Goal: Information Seeking & Learning: Learn about a topic

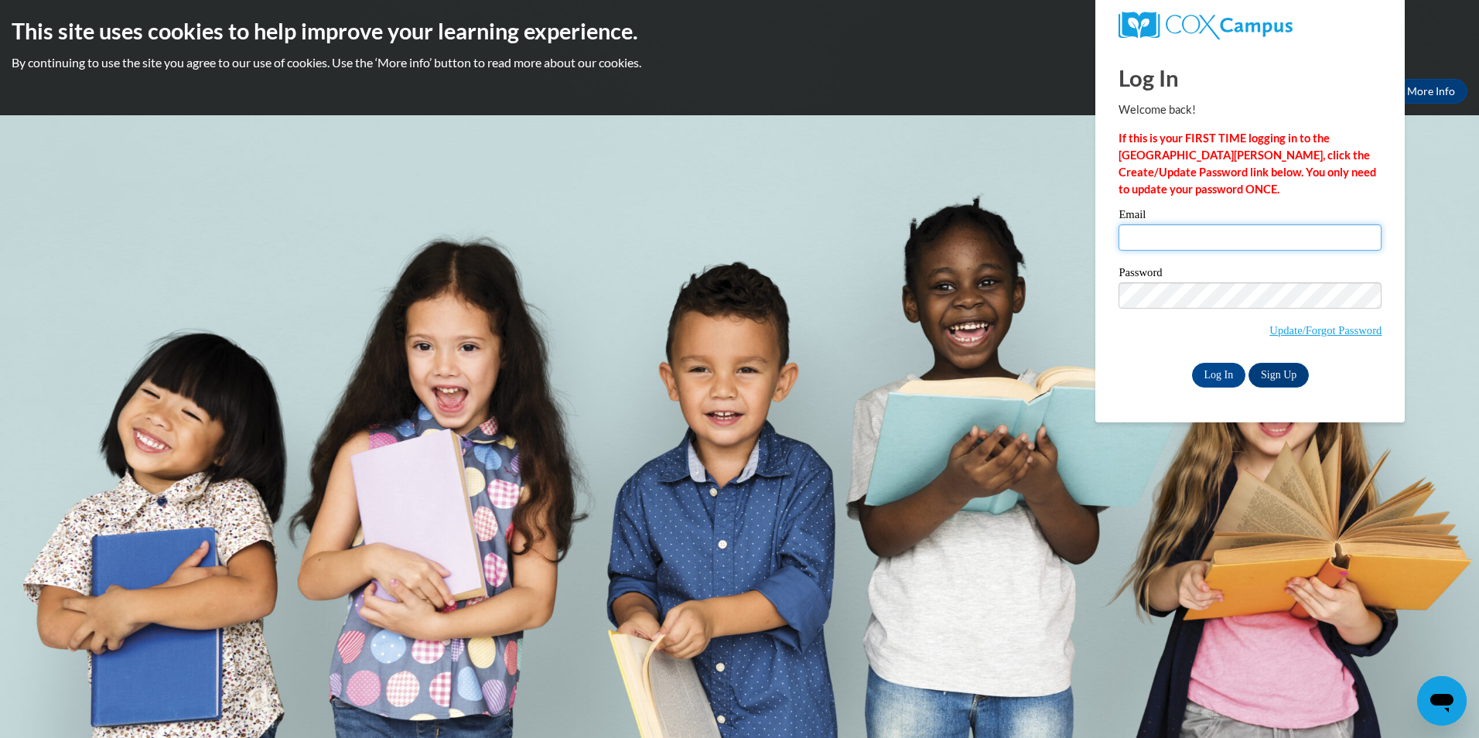
click at [1131, 240] on input "Email" at bounding box center [1250, 237] width 263 height 26
type input "aelmi@student.clayton.edu"
click at [1192, 363] on input "Log In" at bounding box center [1219, 375] width 54 height 25
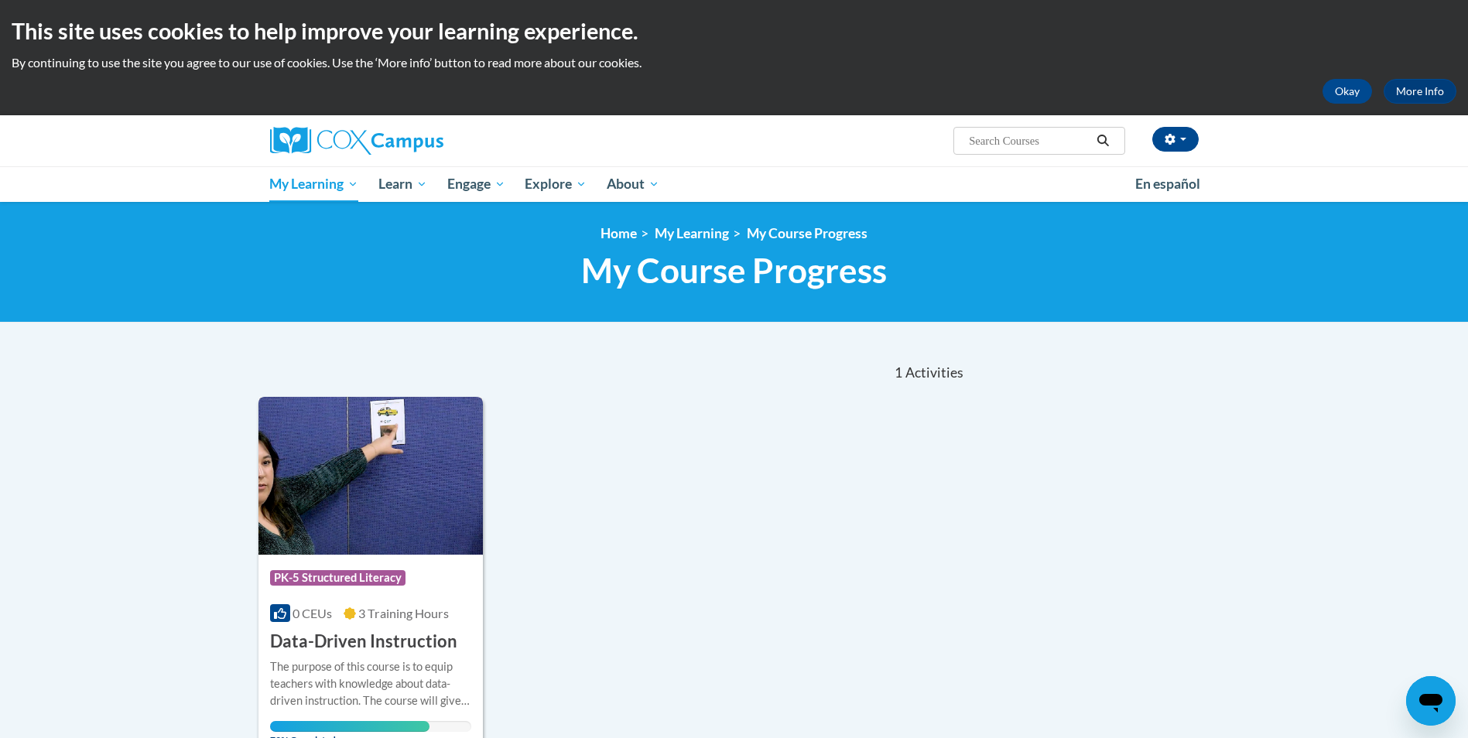
click at [409, 641] on h3 "Data-Driven Instruction" at bounding box center [363, 642] width 187 height 24
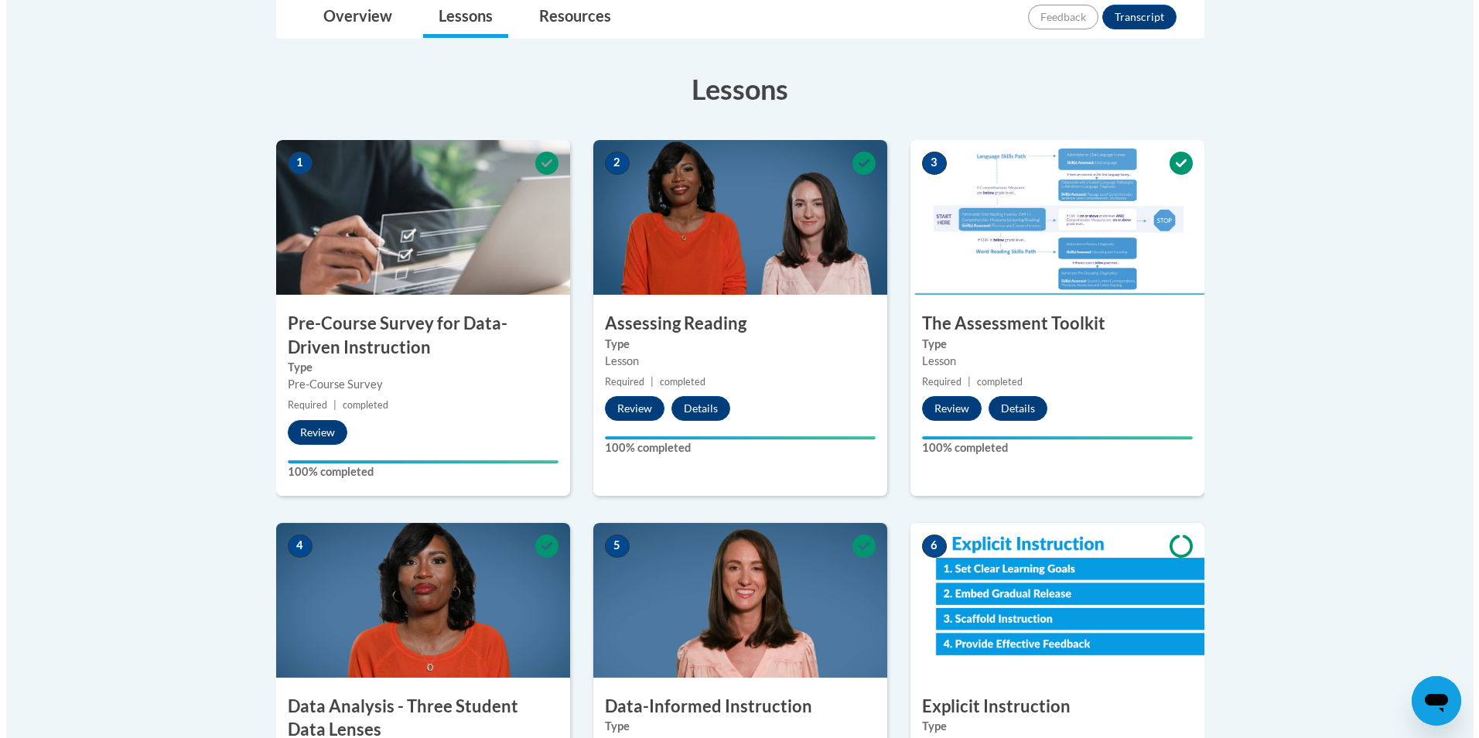
scroll to position [696, 0]
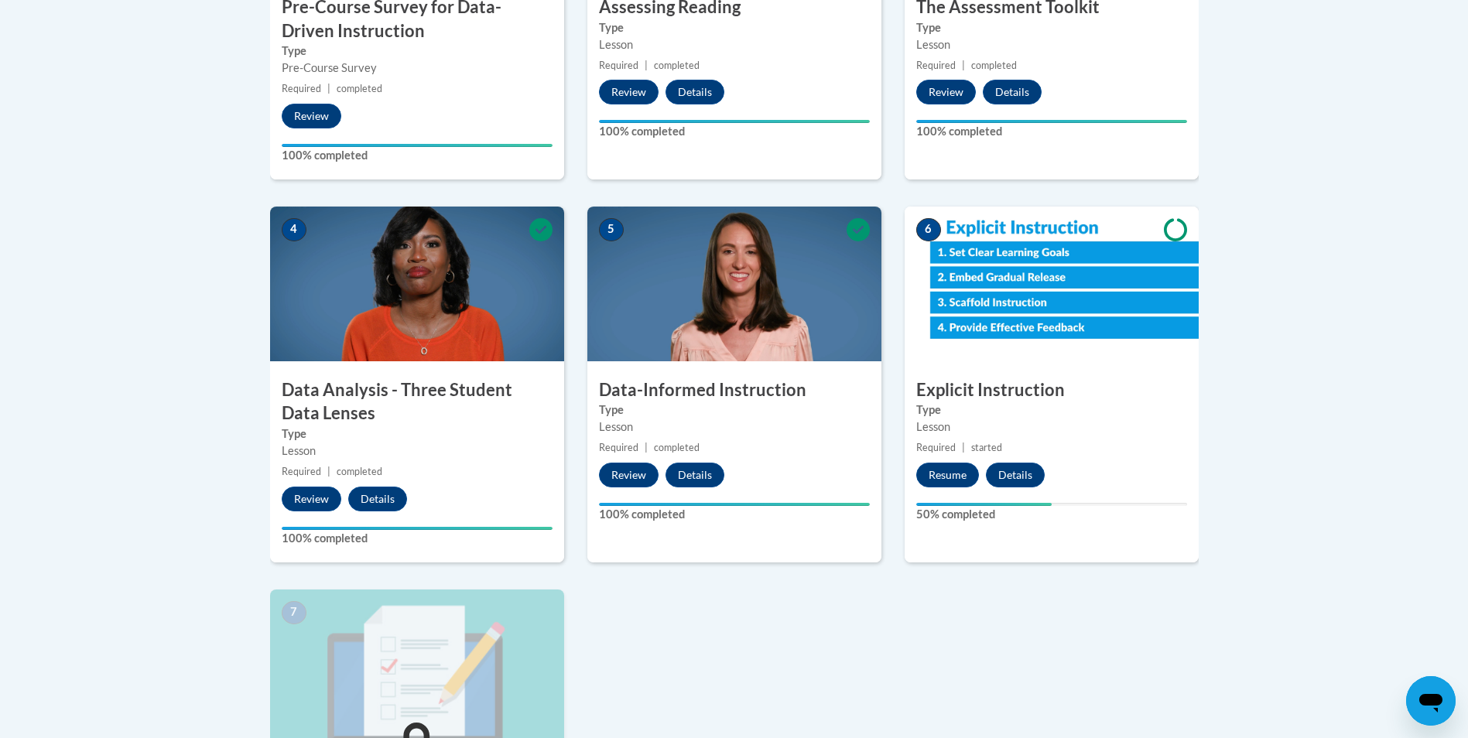
click at [1036, 320] on img at bounding box center [1051, 284] width 294 height 155
drag, startPoint x: 948, startPoint y: 482, endPoint x: 944, endPoint y: 474, distance: 8.6
click at [944, 474] on button "Resume" at bounding box center [947, 475] width 63 height 25
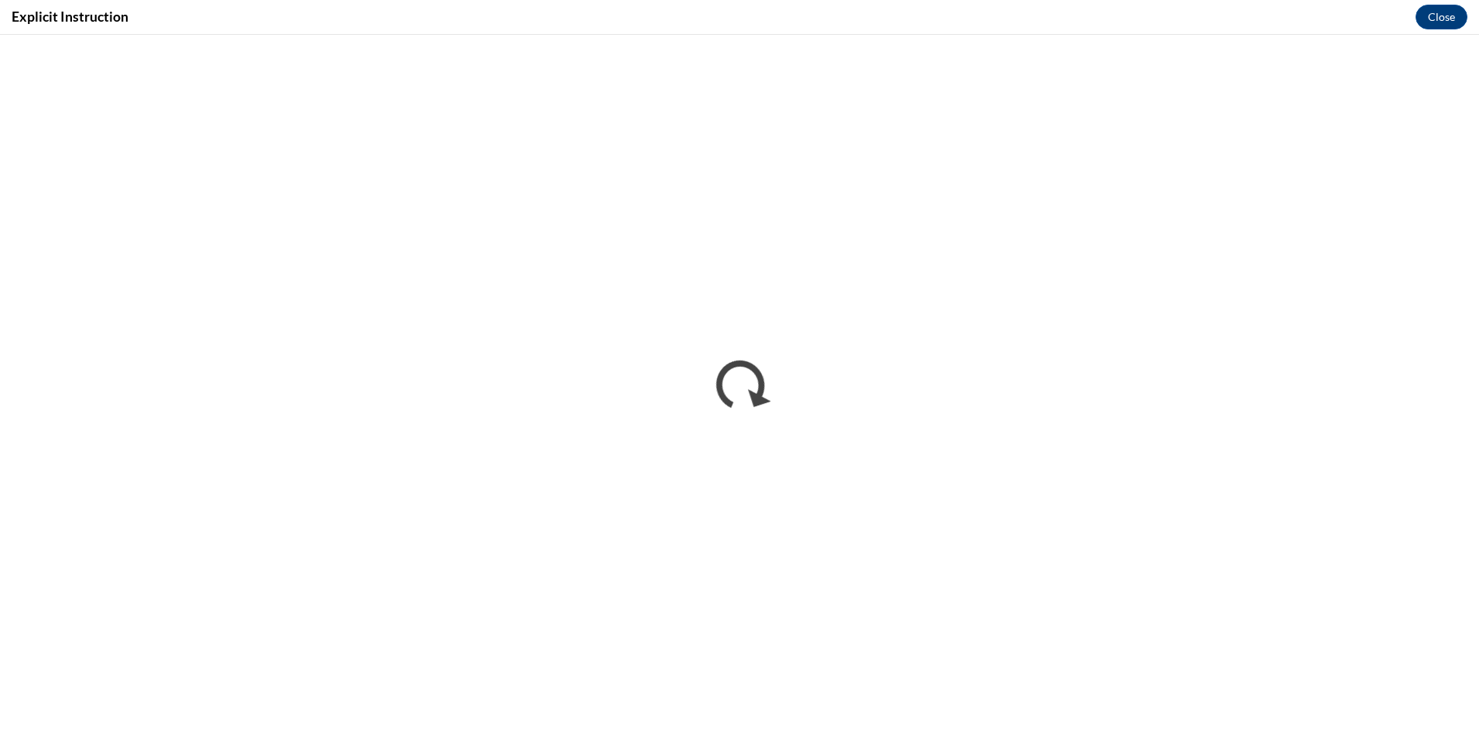
scroll to position [0, 0]
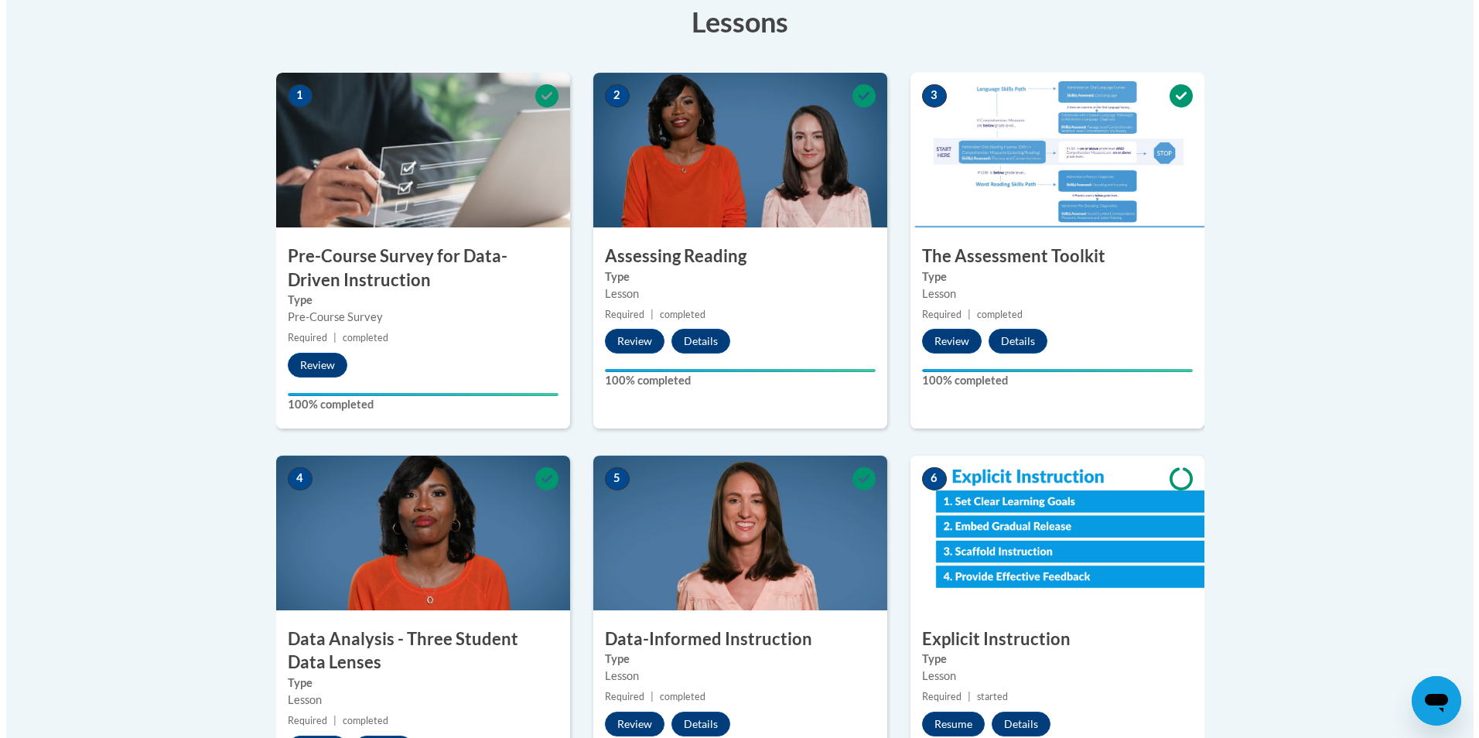
scroll to position [464, 0]
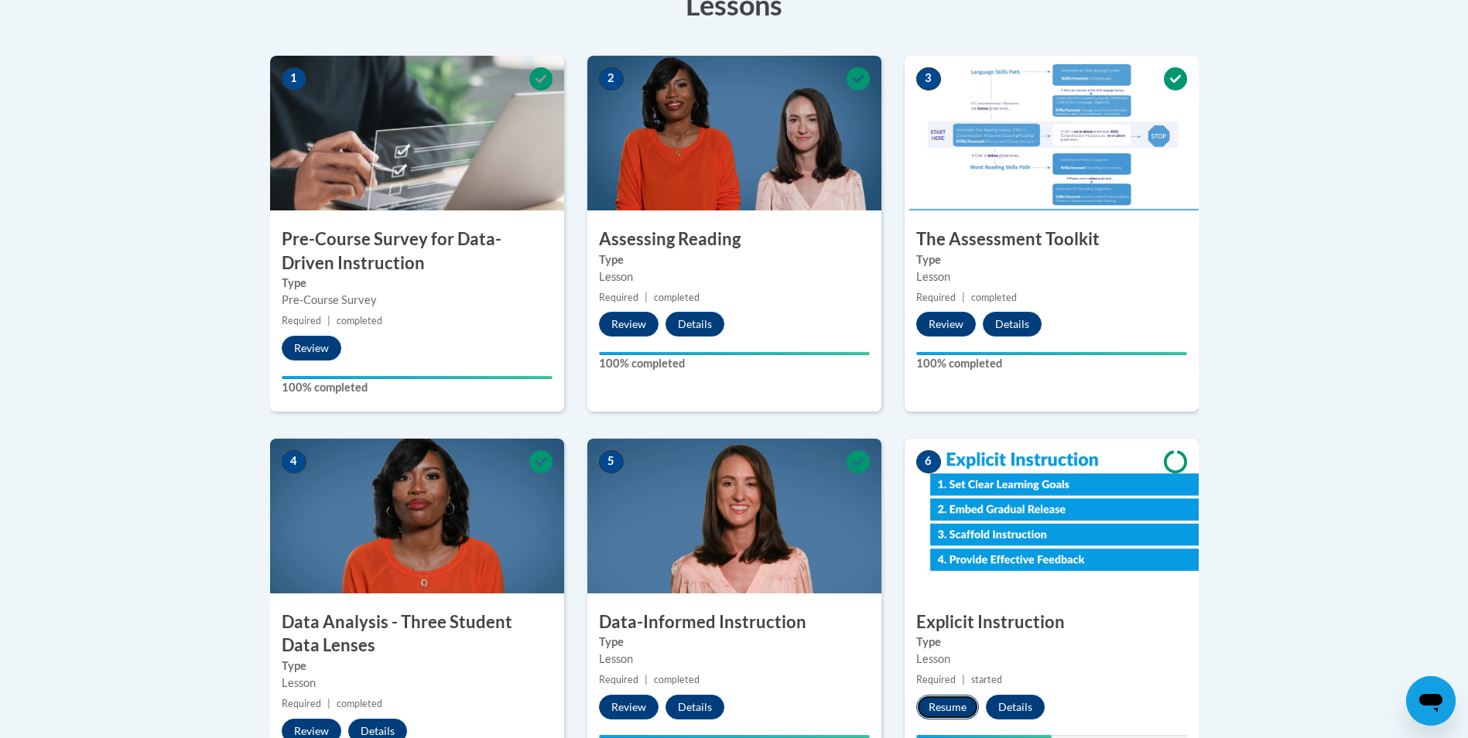
click at [944, 702] on button "Resume" at bounding box center [947, 707] width 63 height 25
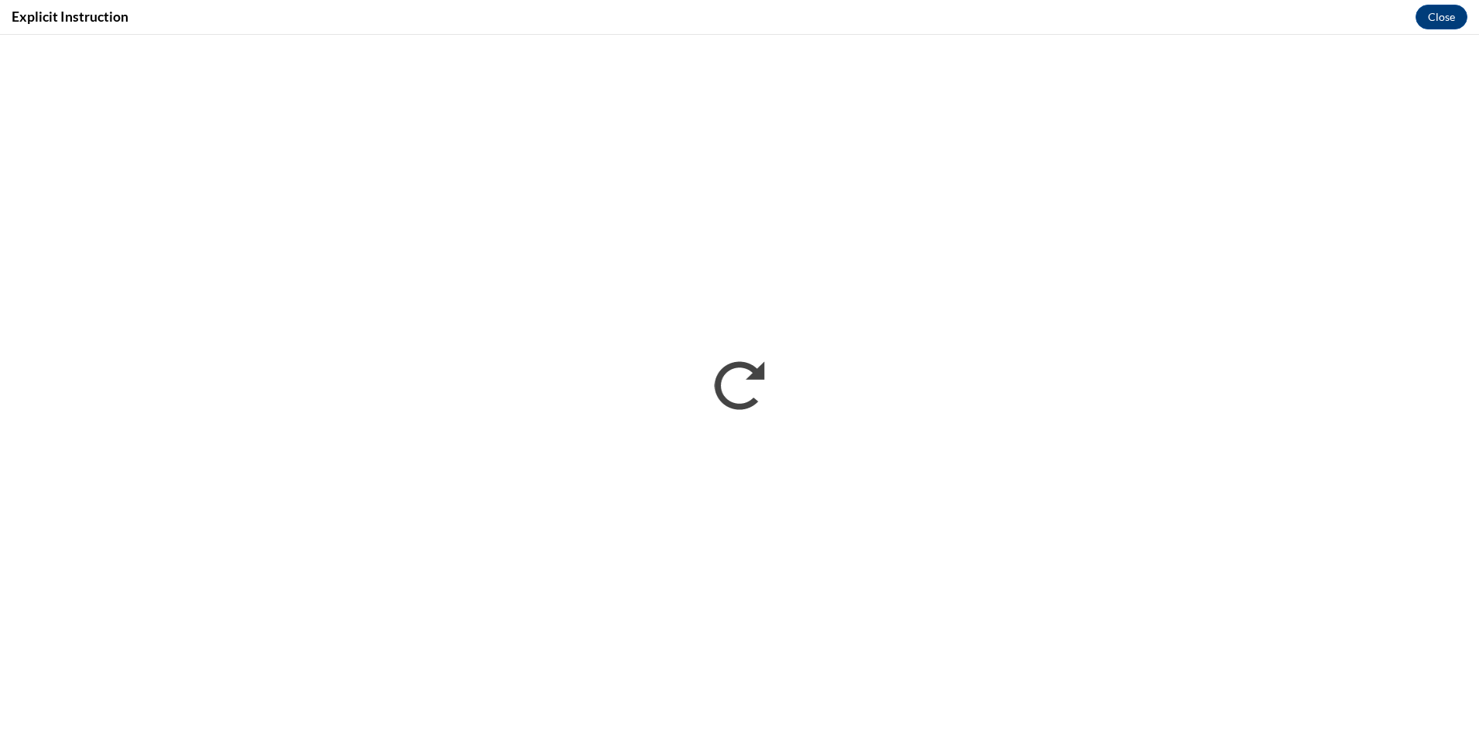
scroll to position [0, 0]
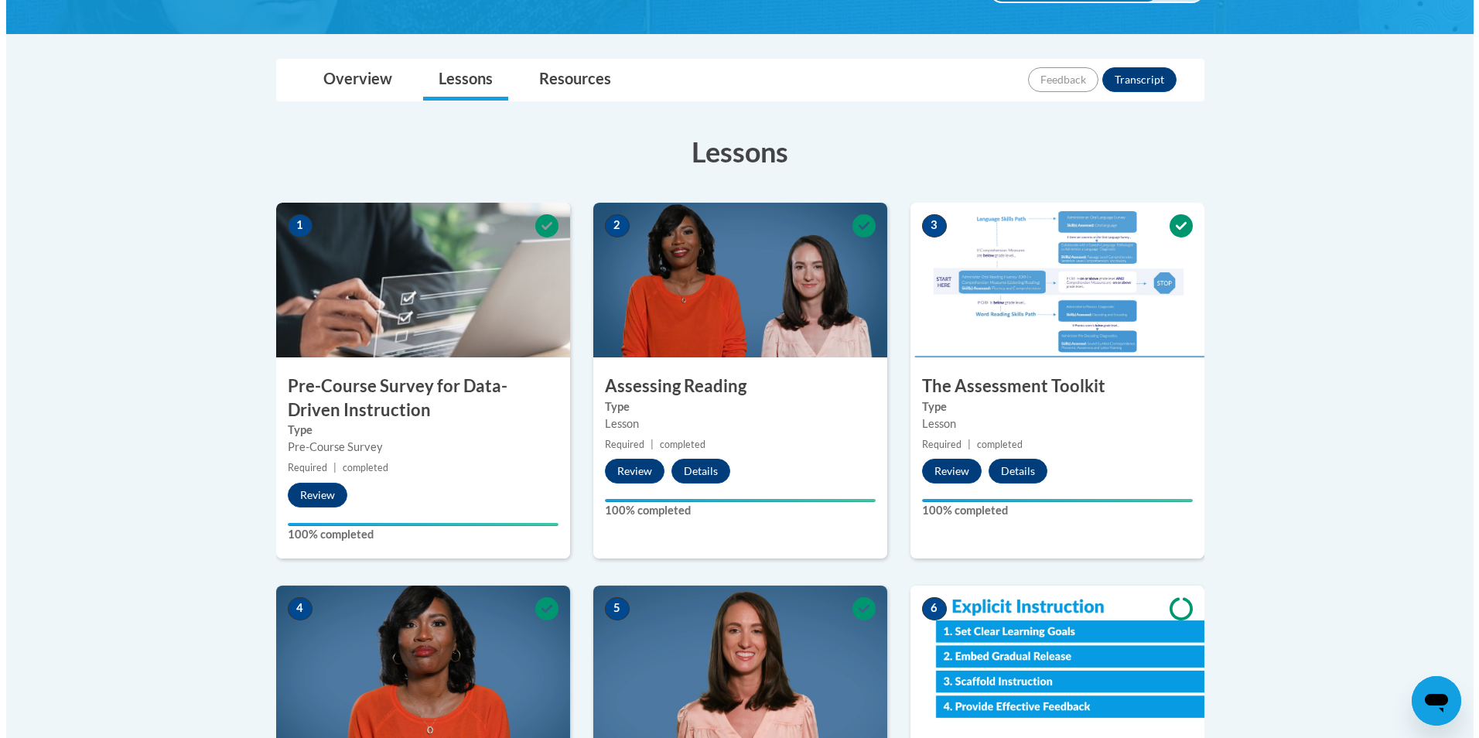
scroll to position [387, 0]
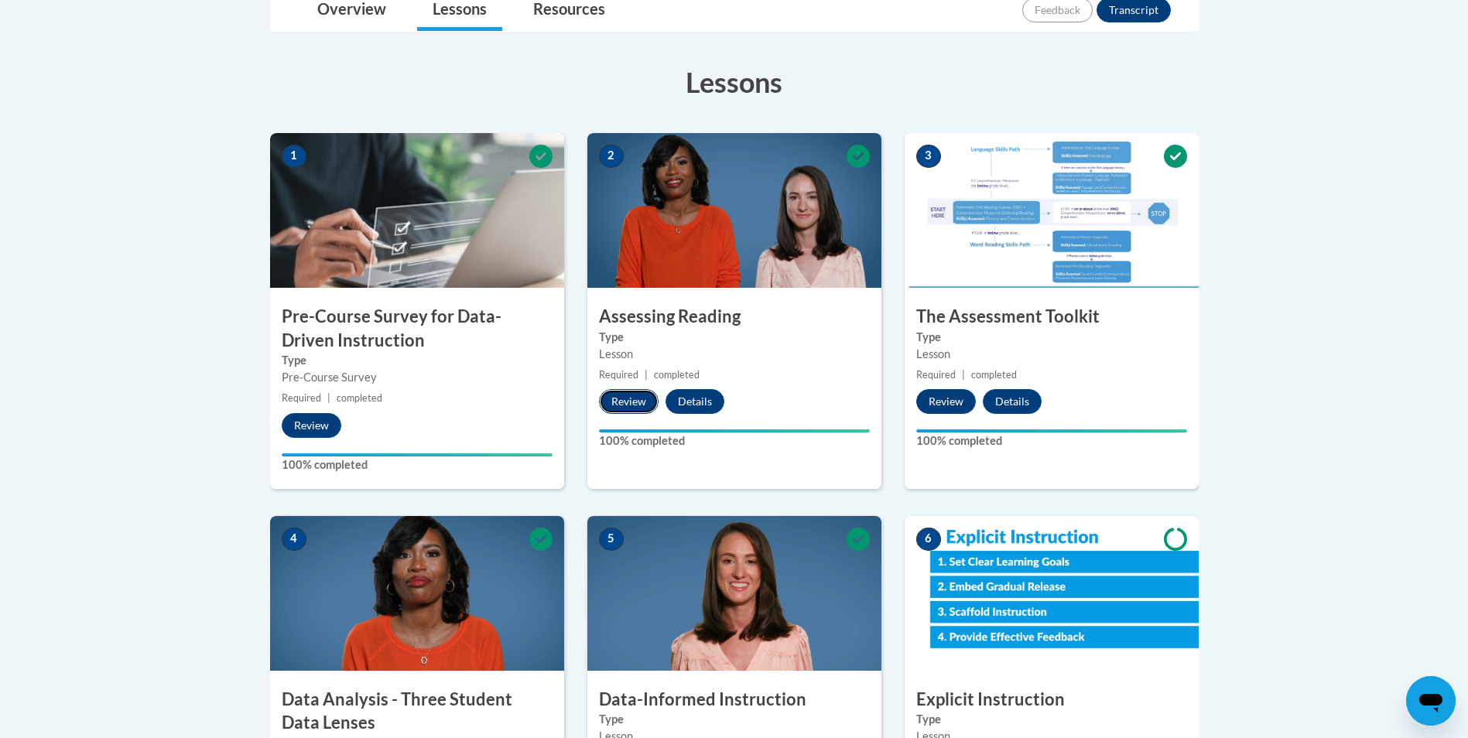
click at [645, 401] on button "Review" at bounding box center [629, 401] width 60 height 25
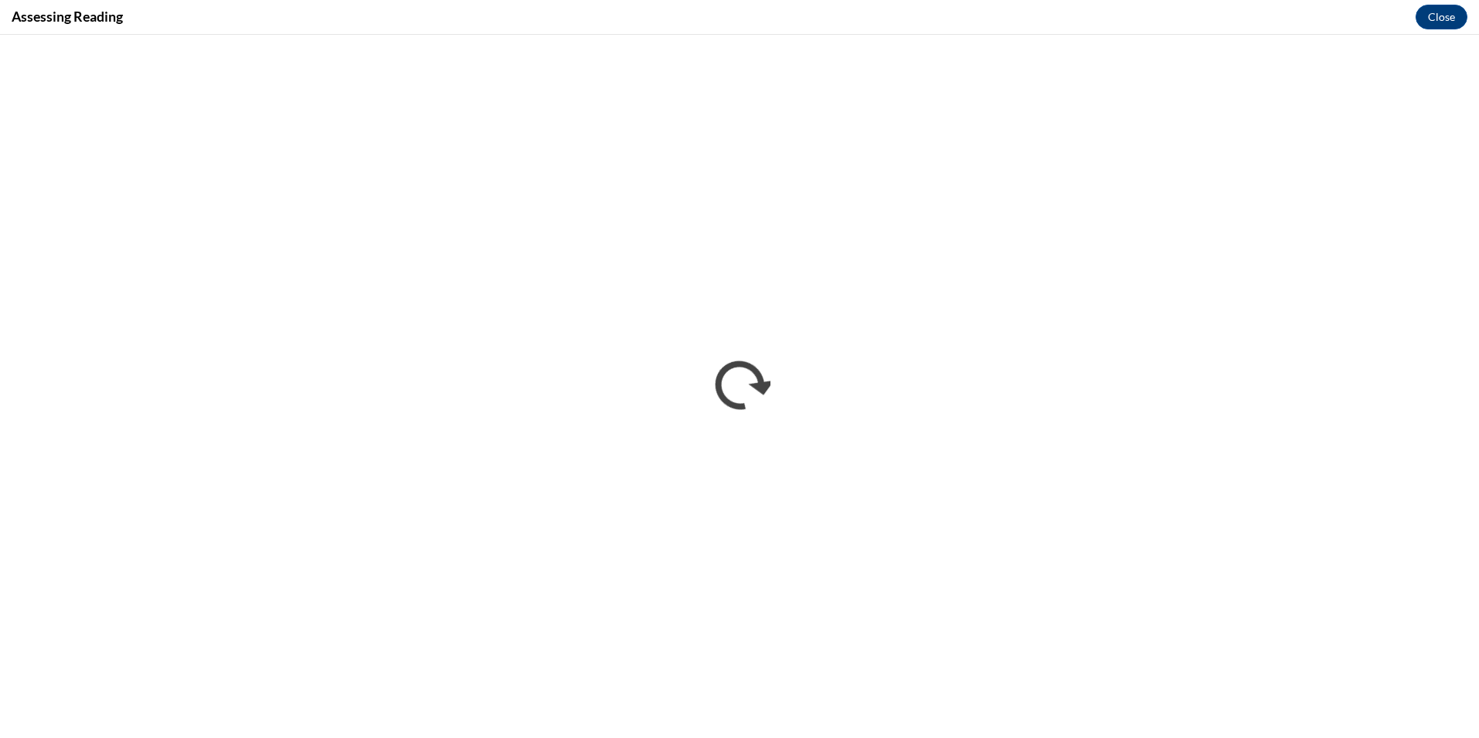
scroll to position [0, 0]
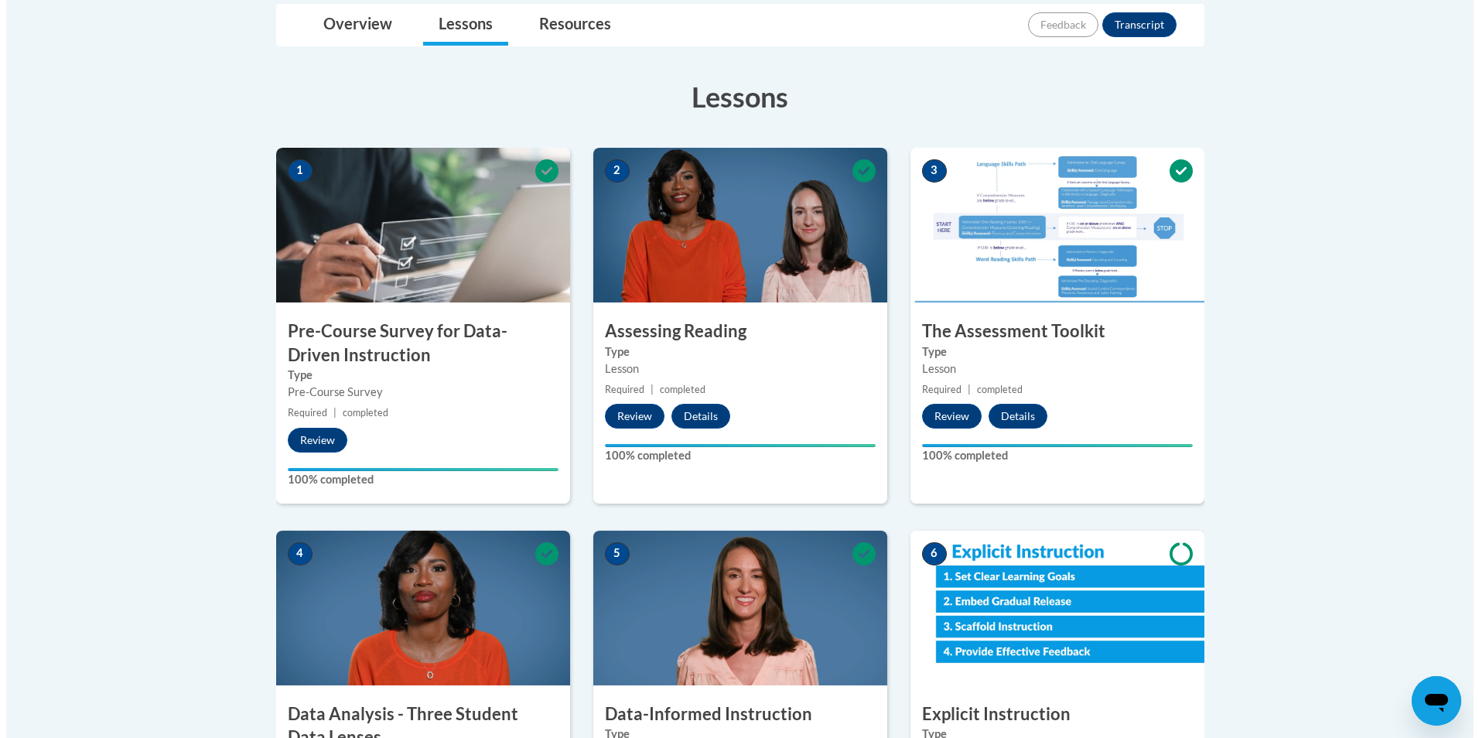
scroll to position [309, 0]
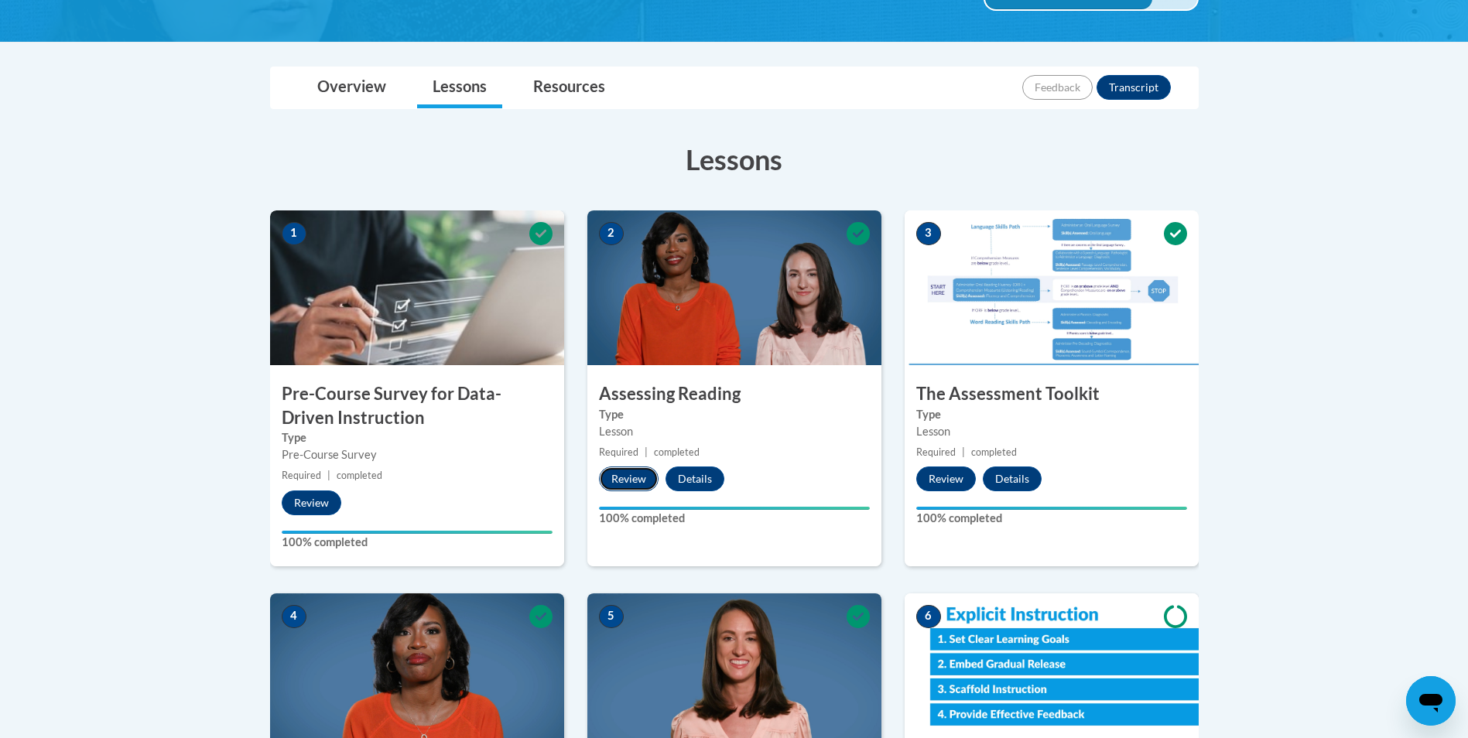
click at [623, 474] on button "Review" at bounding box center [629, 478] width 60 height 25
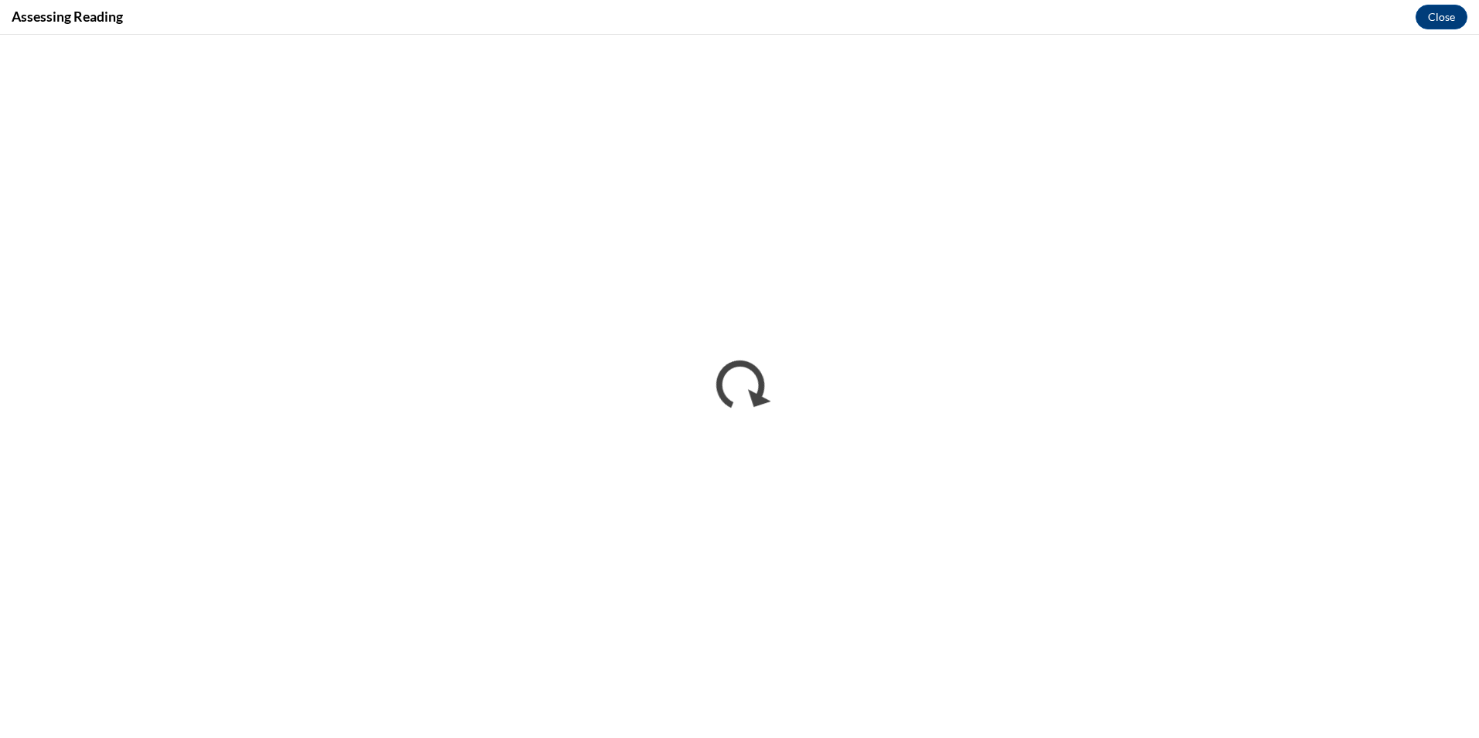
scroll to position [0, 0]
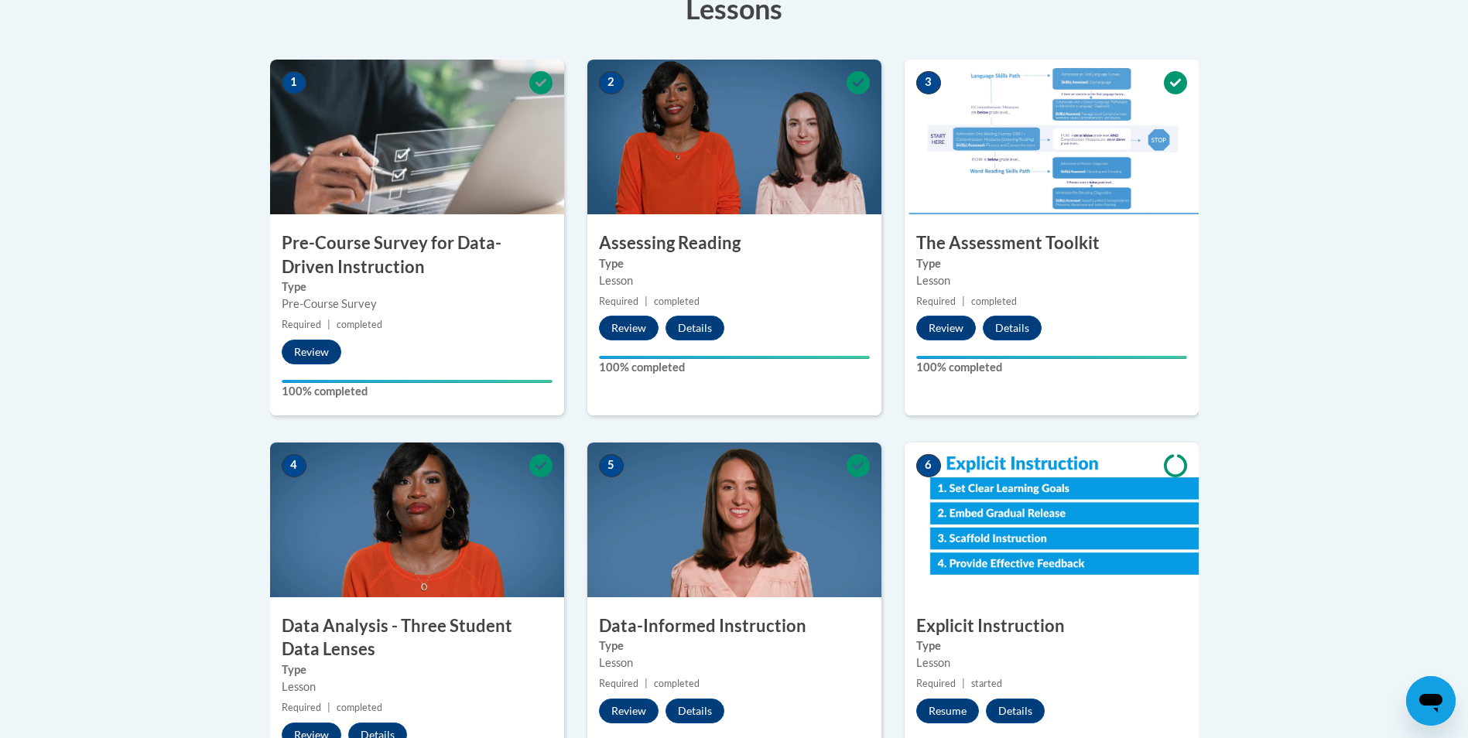
scroll to position [464, 0]
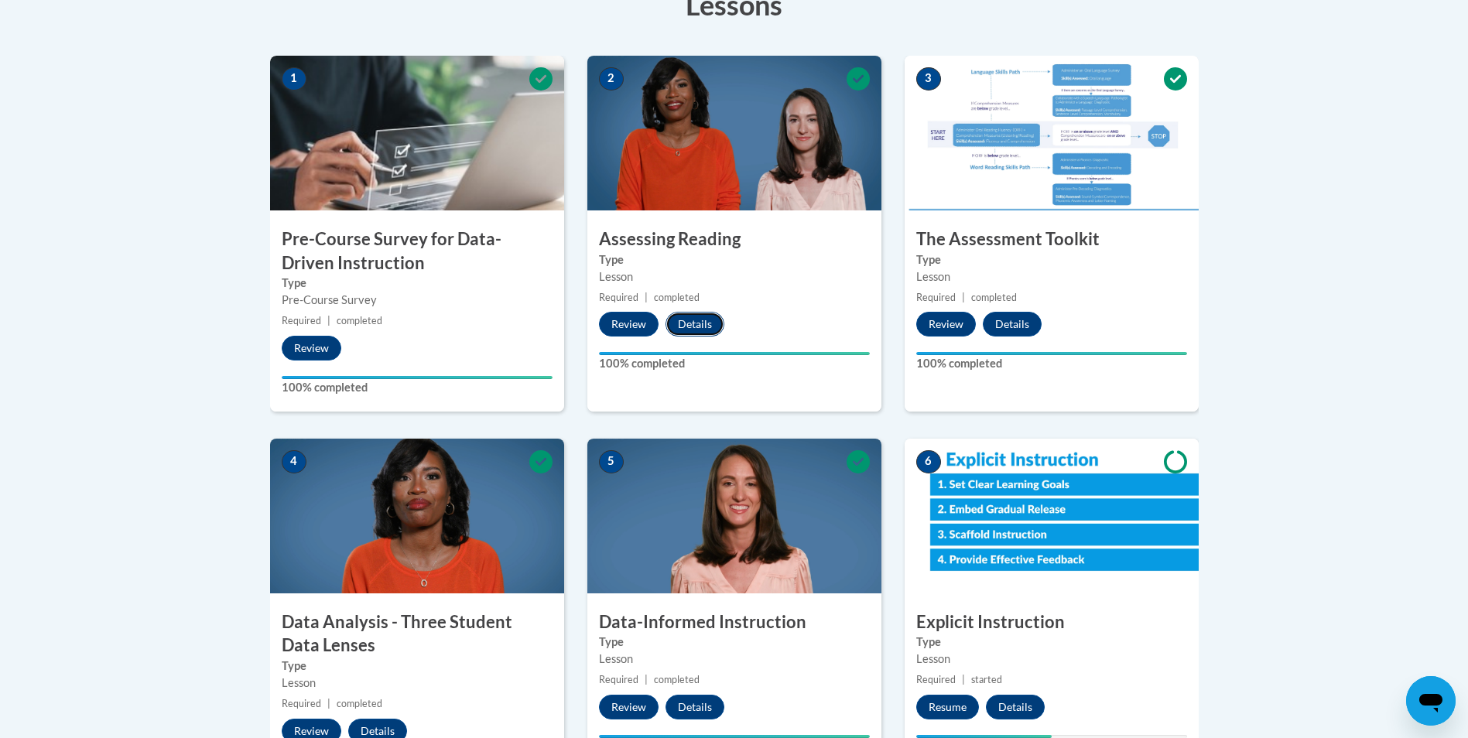
click at [692, 326] on button "Details" at bounding box center [694, 324] width 59 height 25
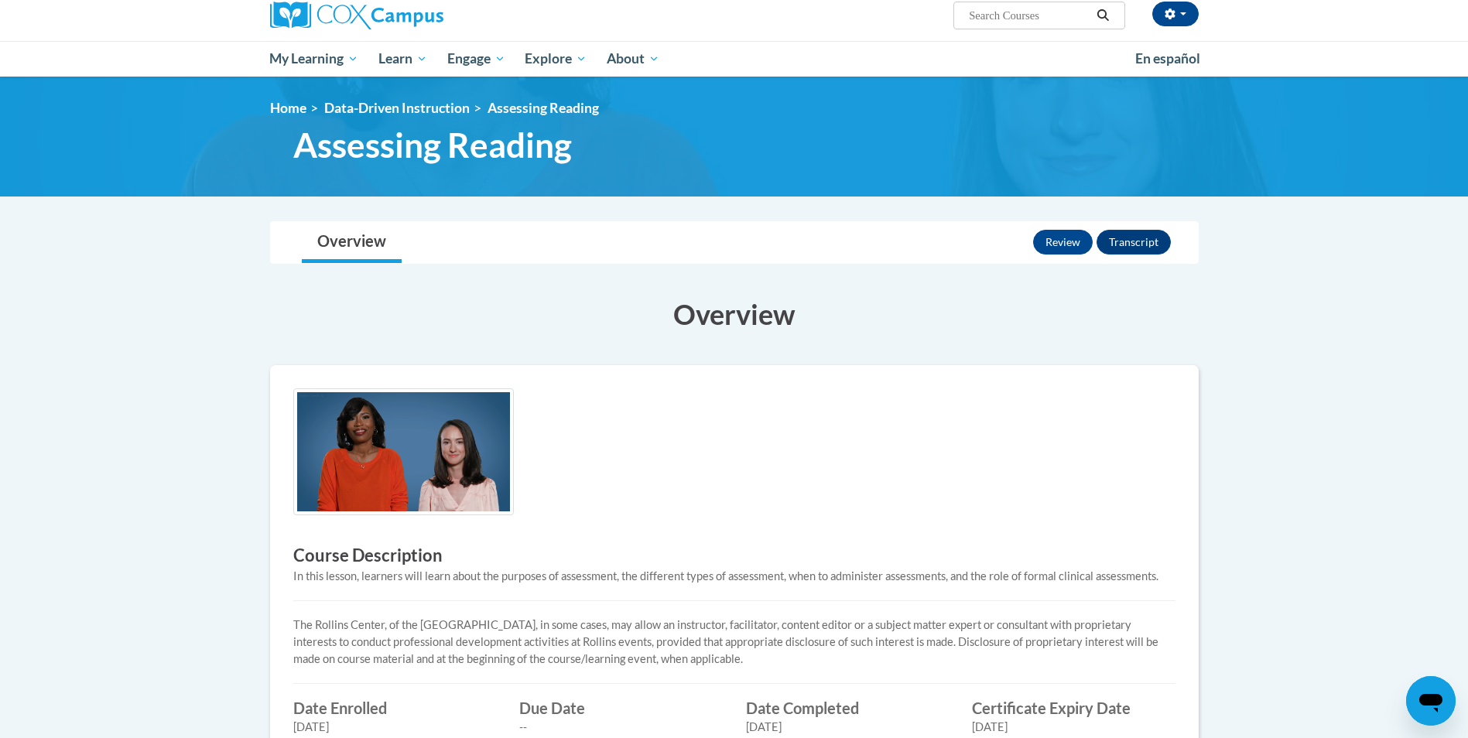
scroll to position [77, 0]
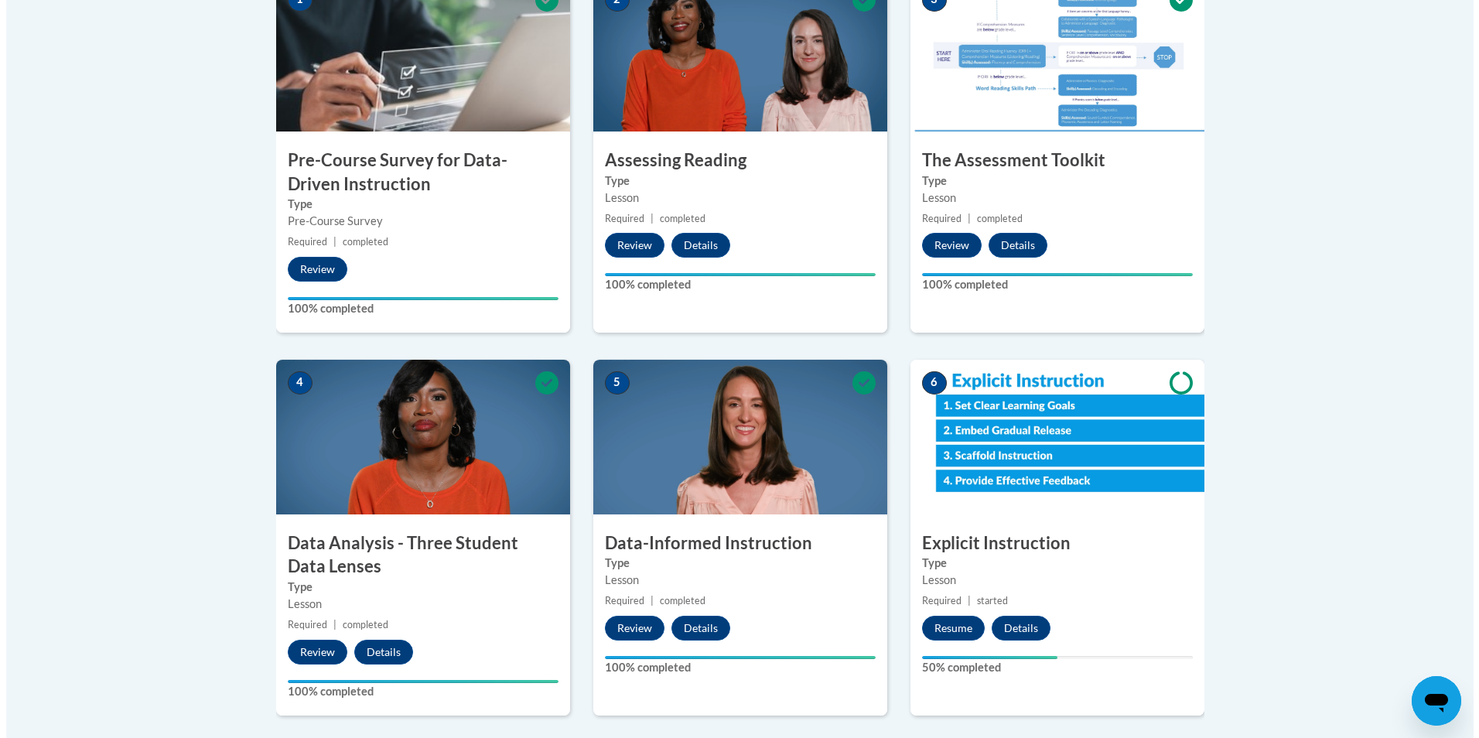
scroll to position [539, 0]
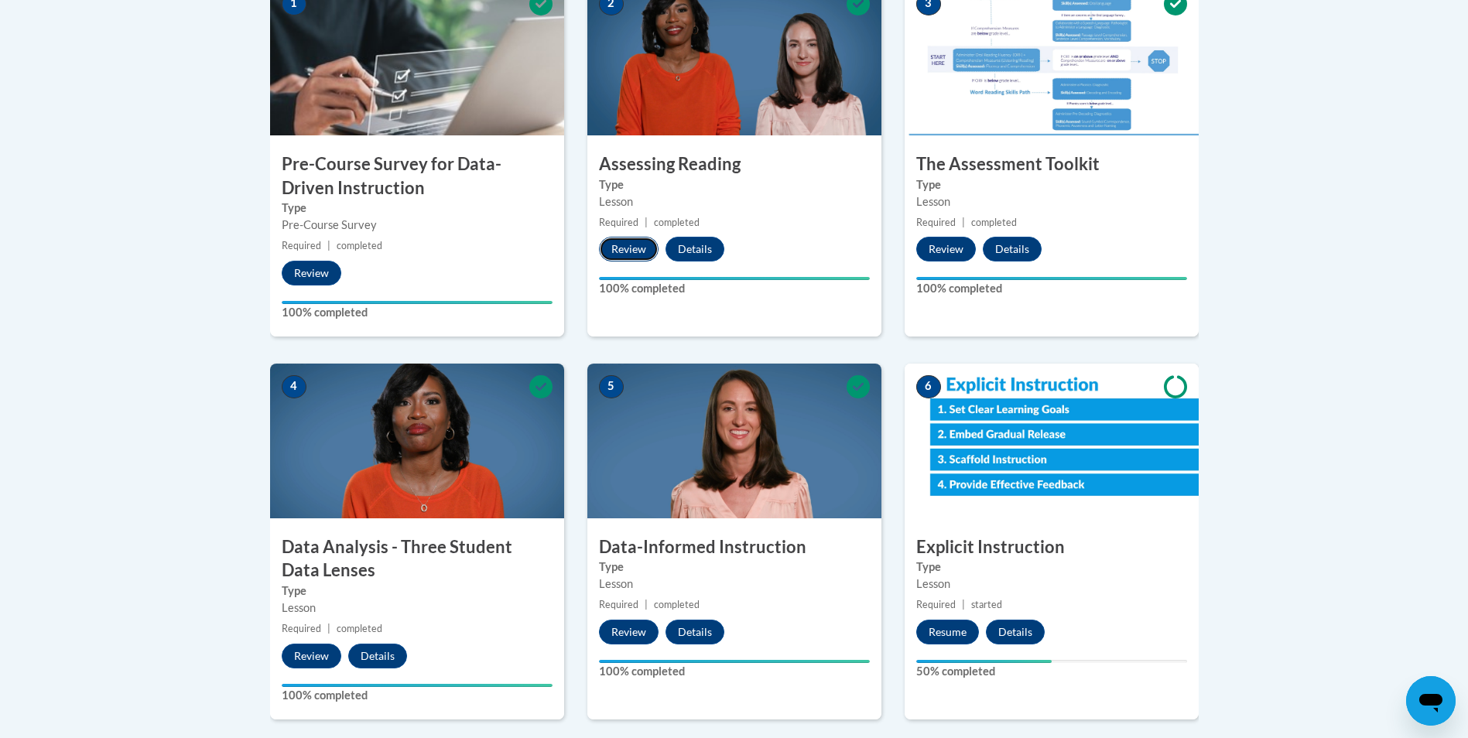
click at [630, 241] on button "Review" at bounding box center [629, 249] width 60 height 25
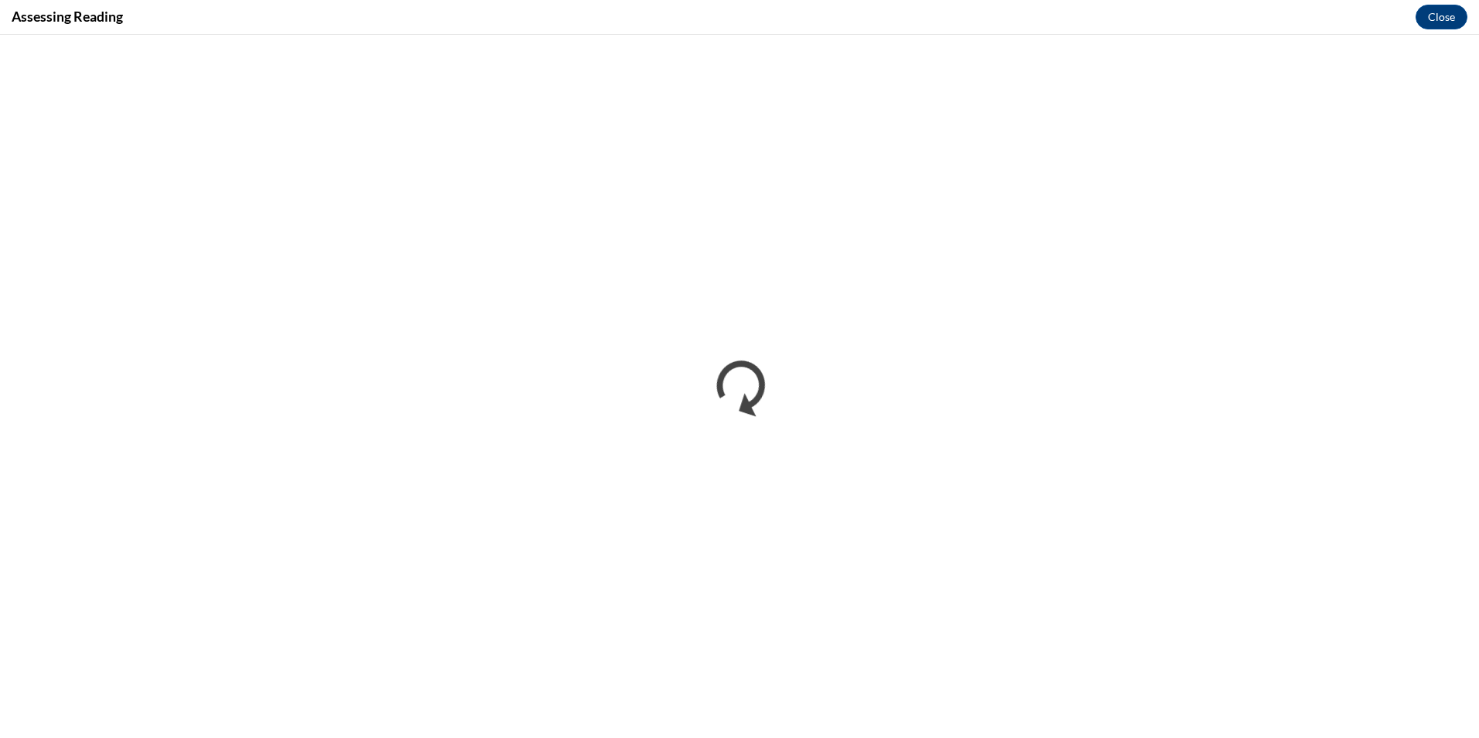
scroll to position [0, 0]
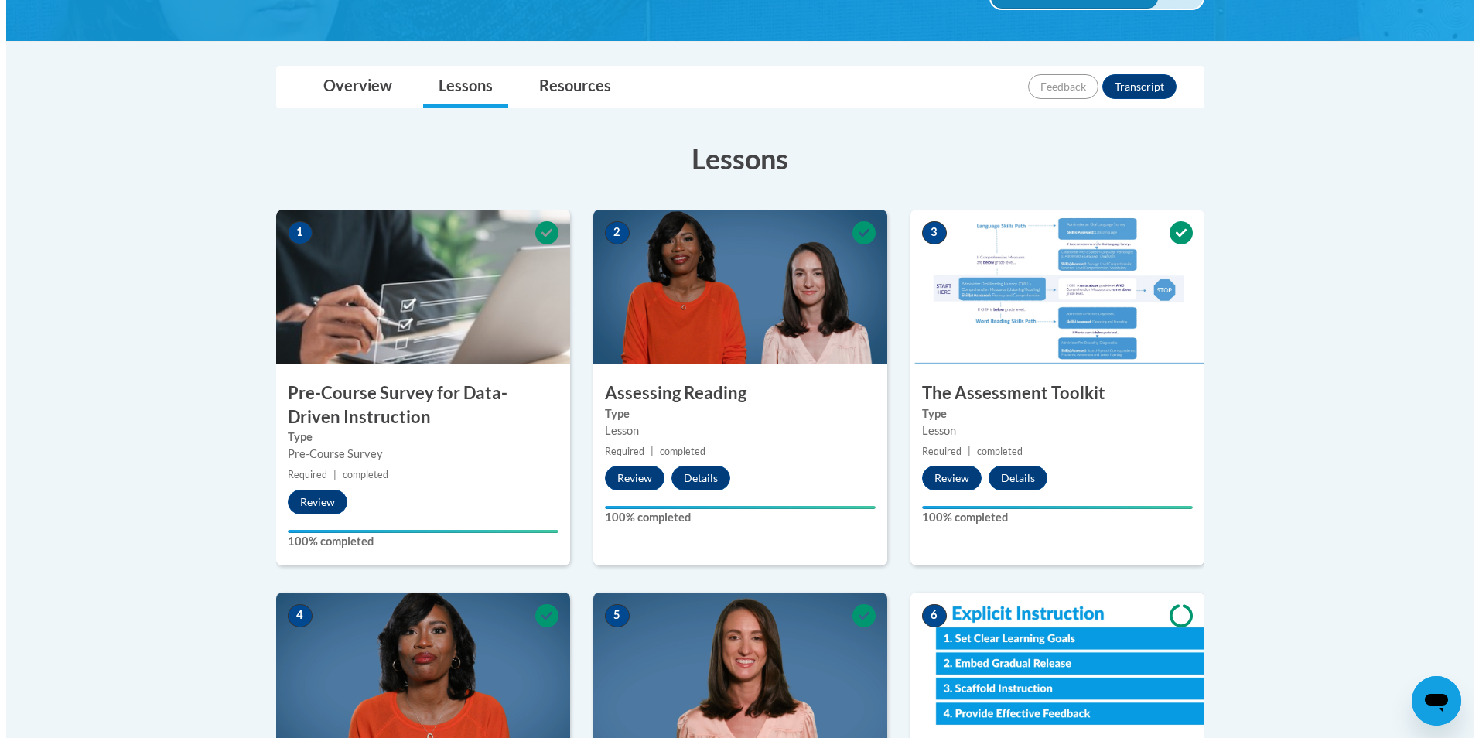
scroll to position [387, 0]
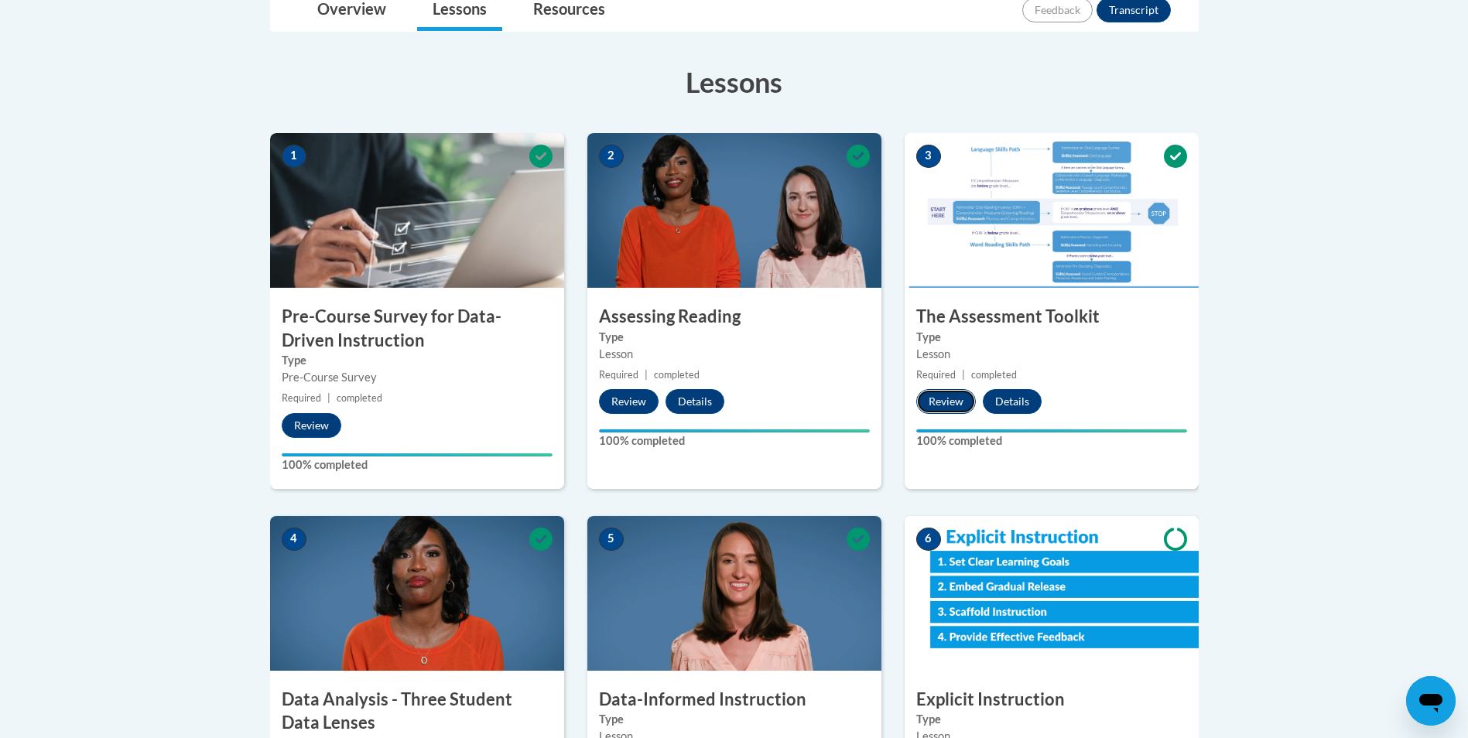
click at [948, 401] on button "Review" at bounding box center [946, 401] width 60 height 25
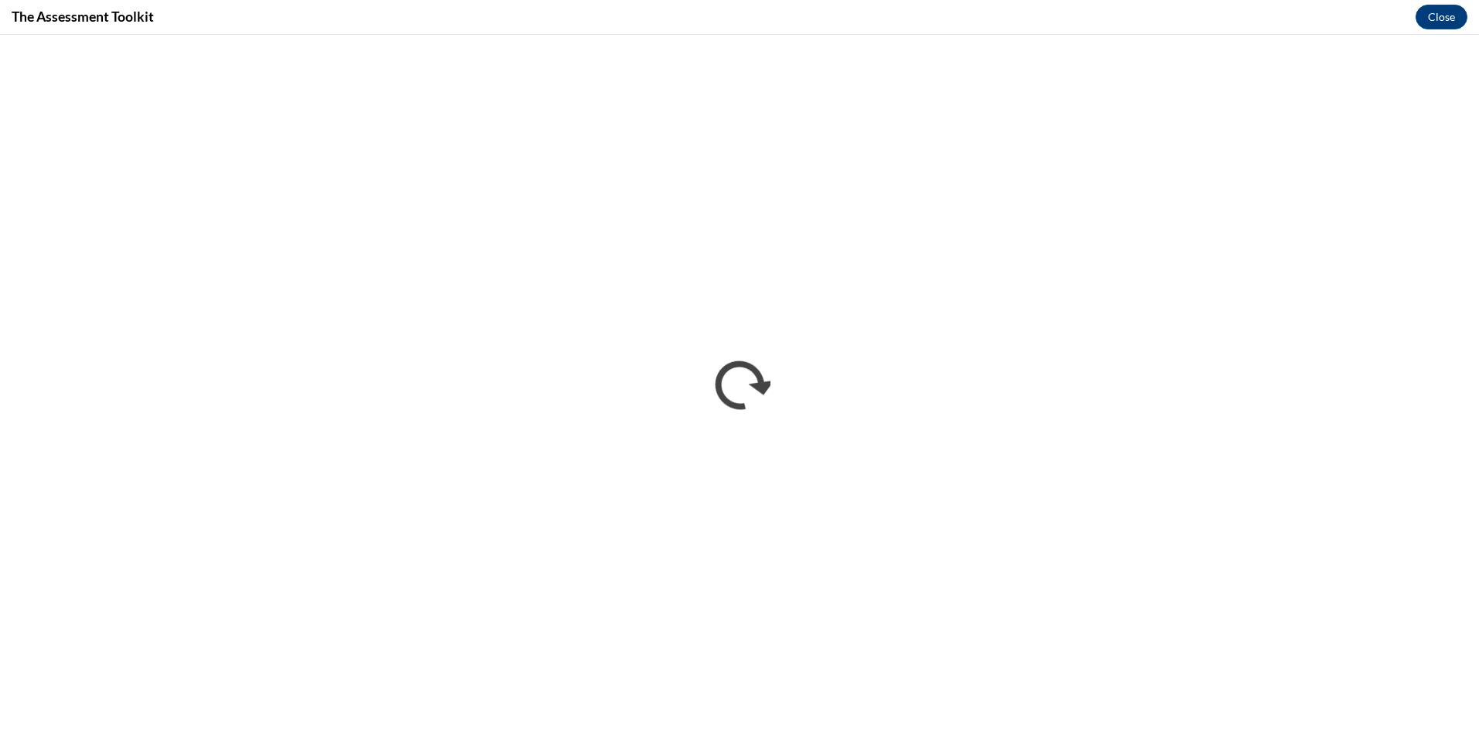
scroll to position [0, 0]
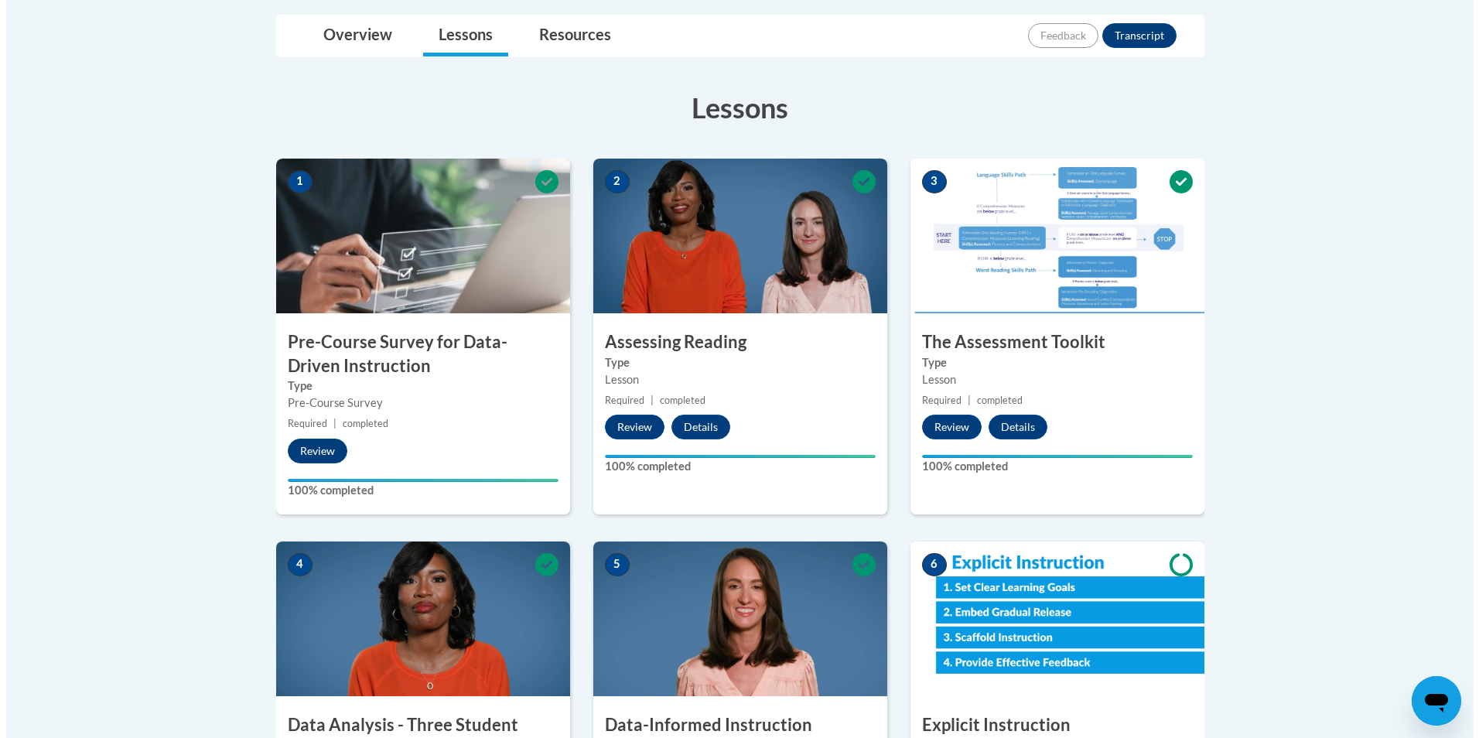
scroll to position [542, 0]
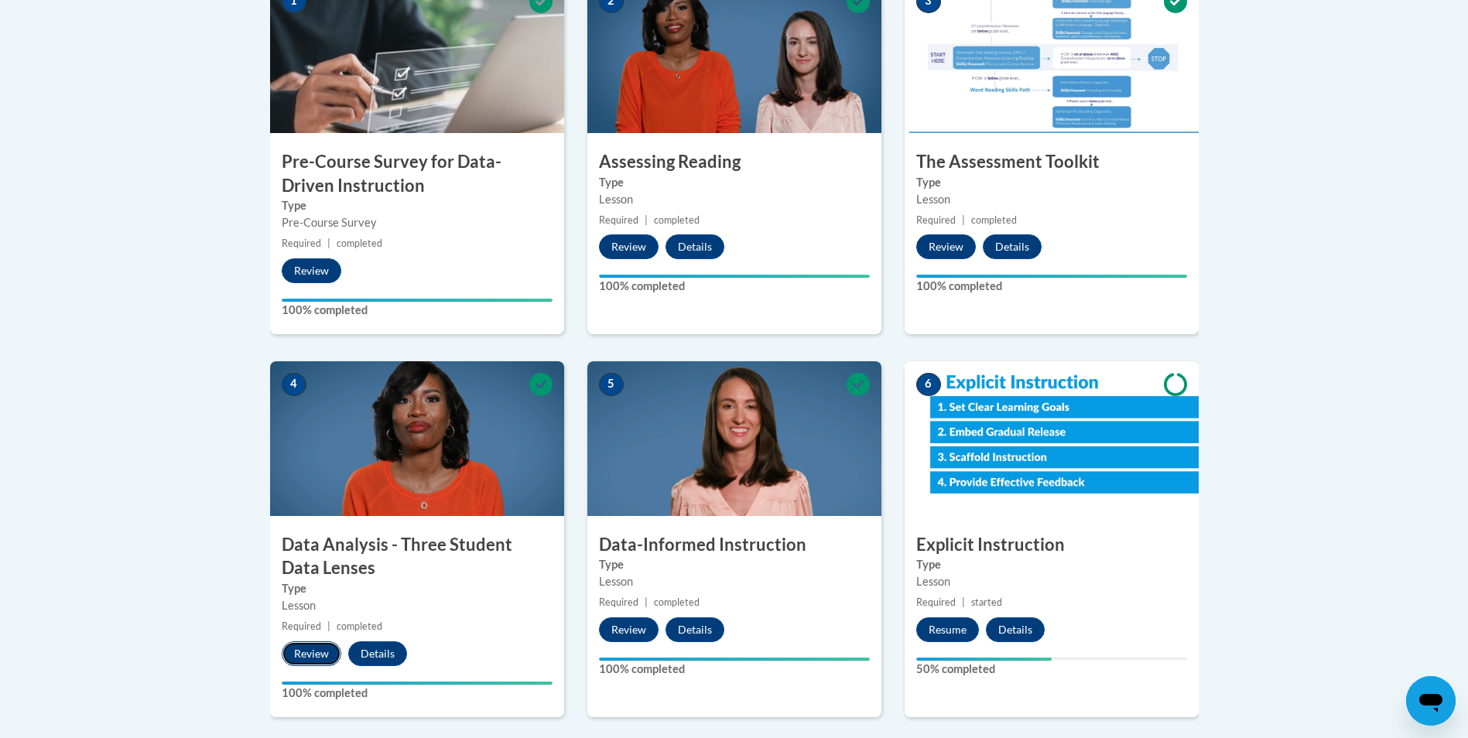
click at [323, 650] on button "Review" at bounding box center [312, 653] width 60 height 25
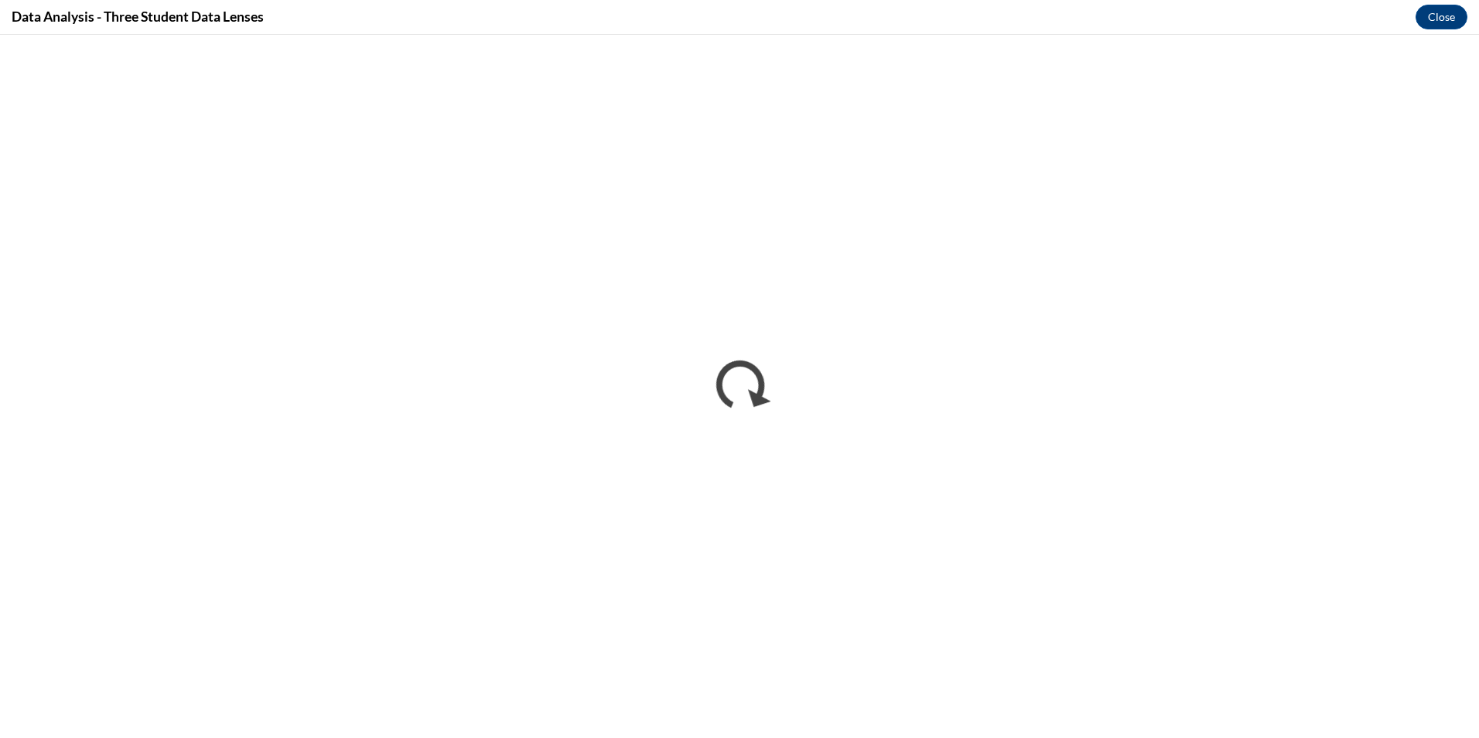
scroll to position [0, 0]
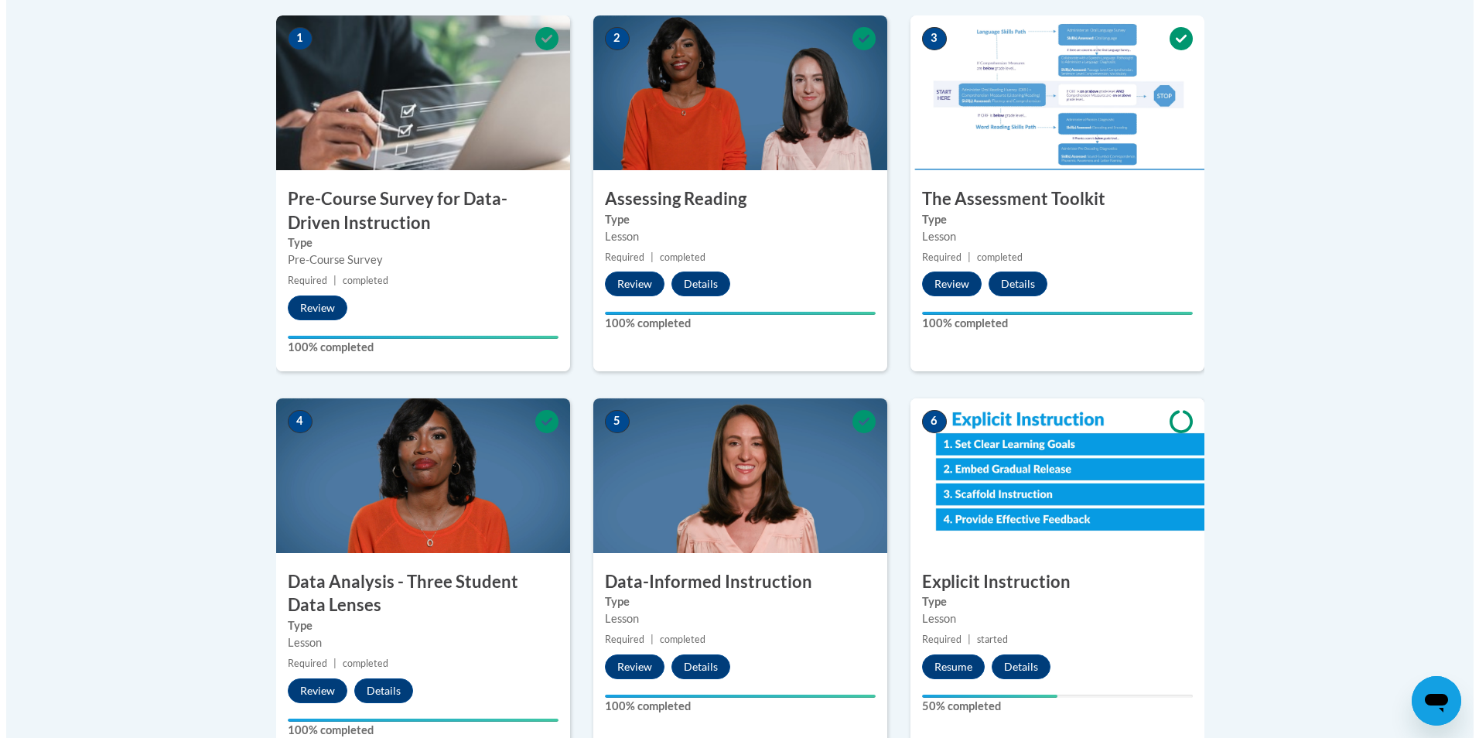
scroll to position [542, 0]
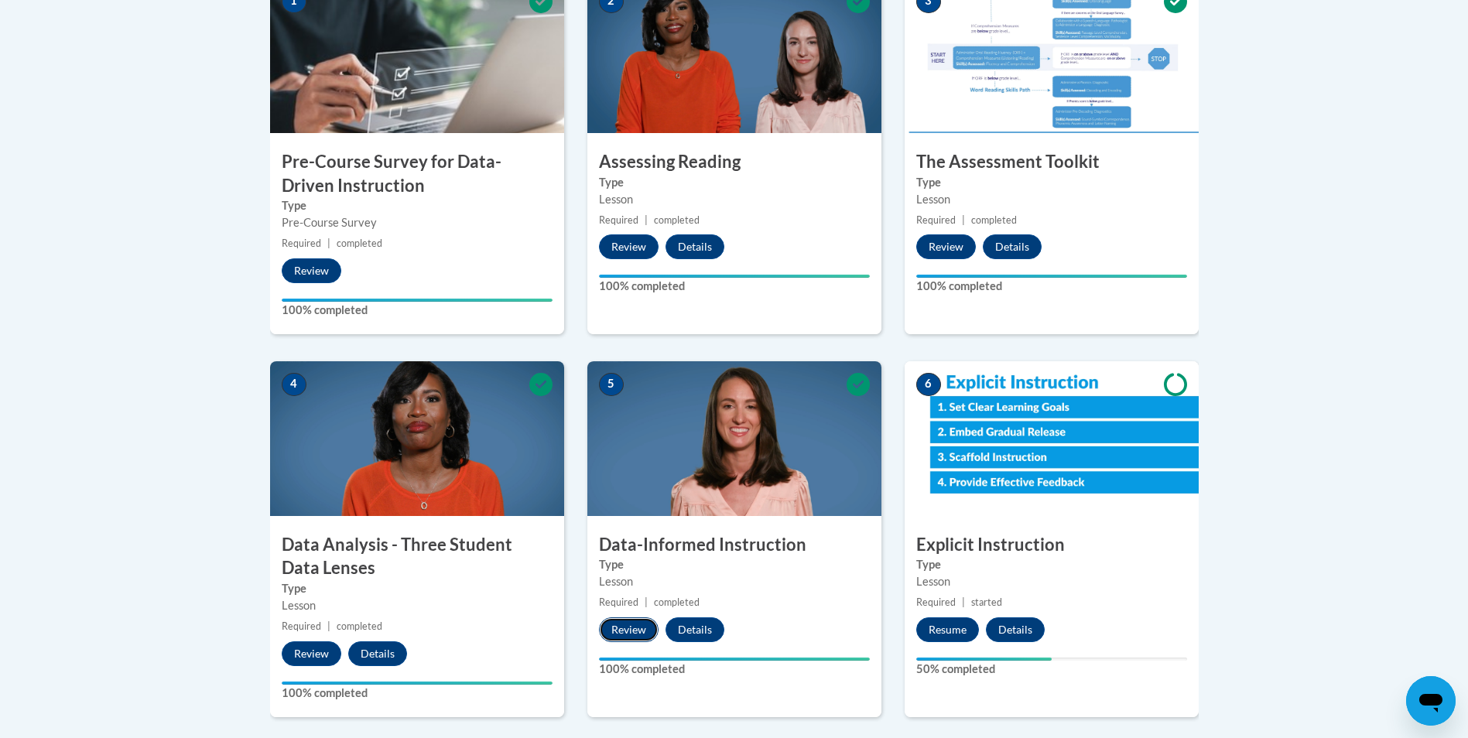
click at [614, 625] on button "Review" at bounding box center [629, 629] width 60 height 25
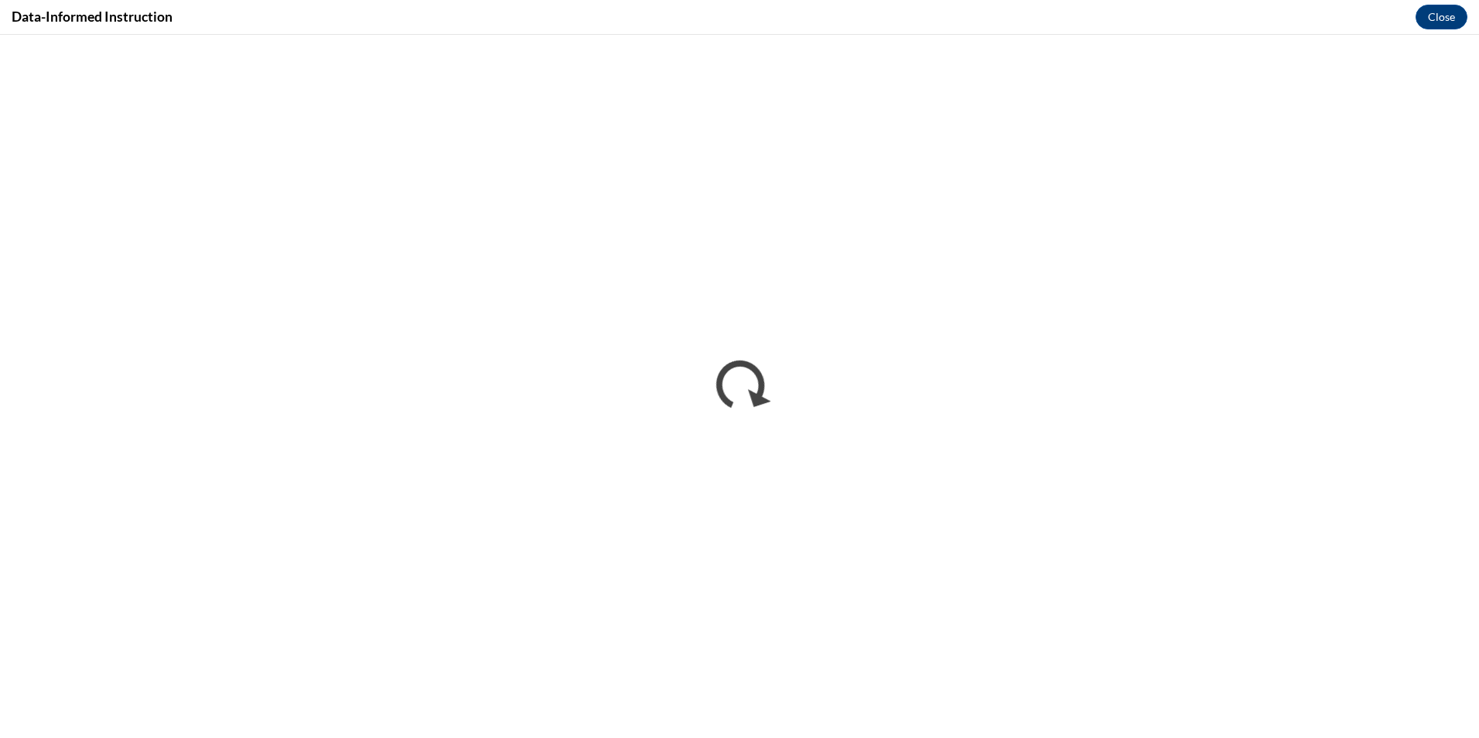
scroll to position [0, 0]
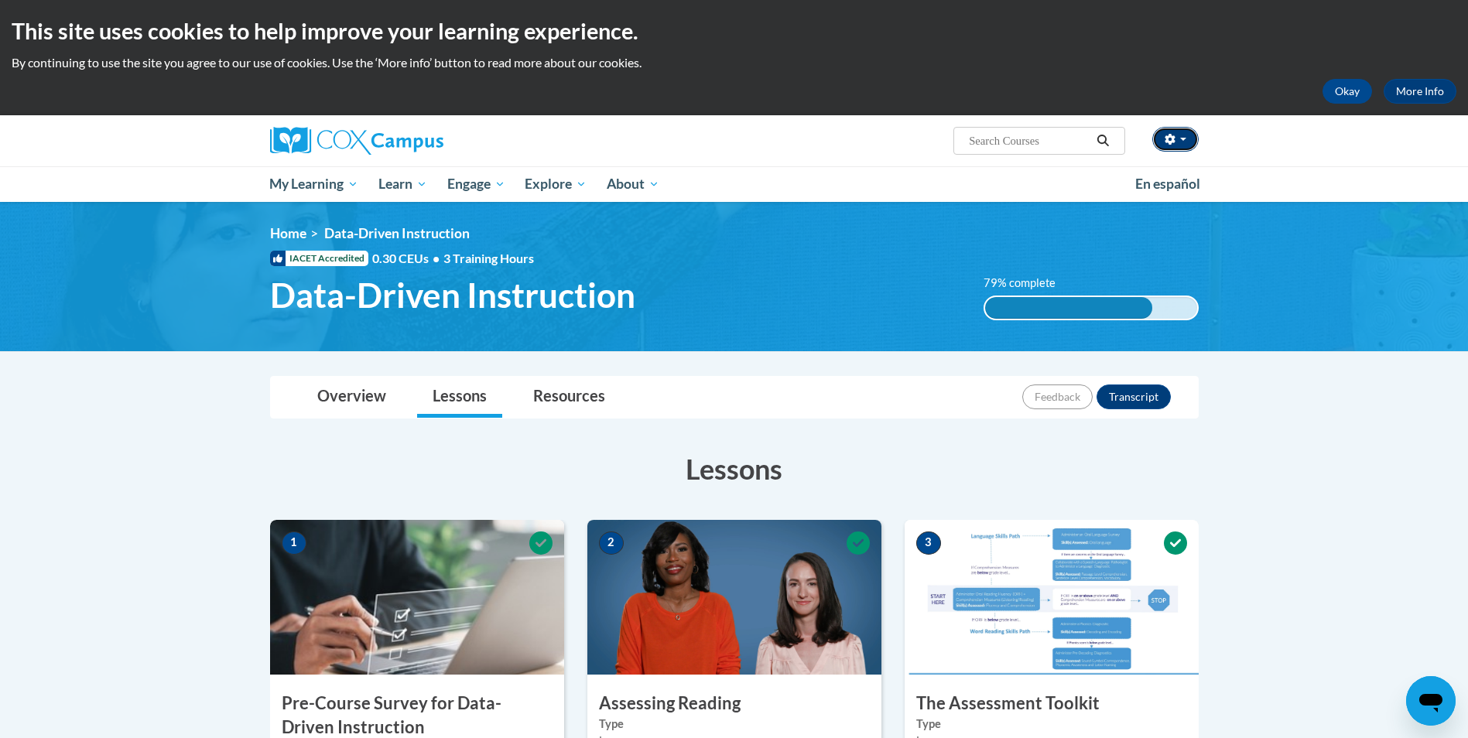
click at [1181, 132] on button "button" at bounding box center [1175, 139] width 46 height 25
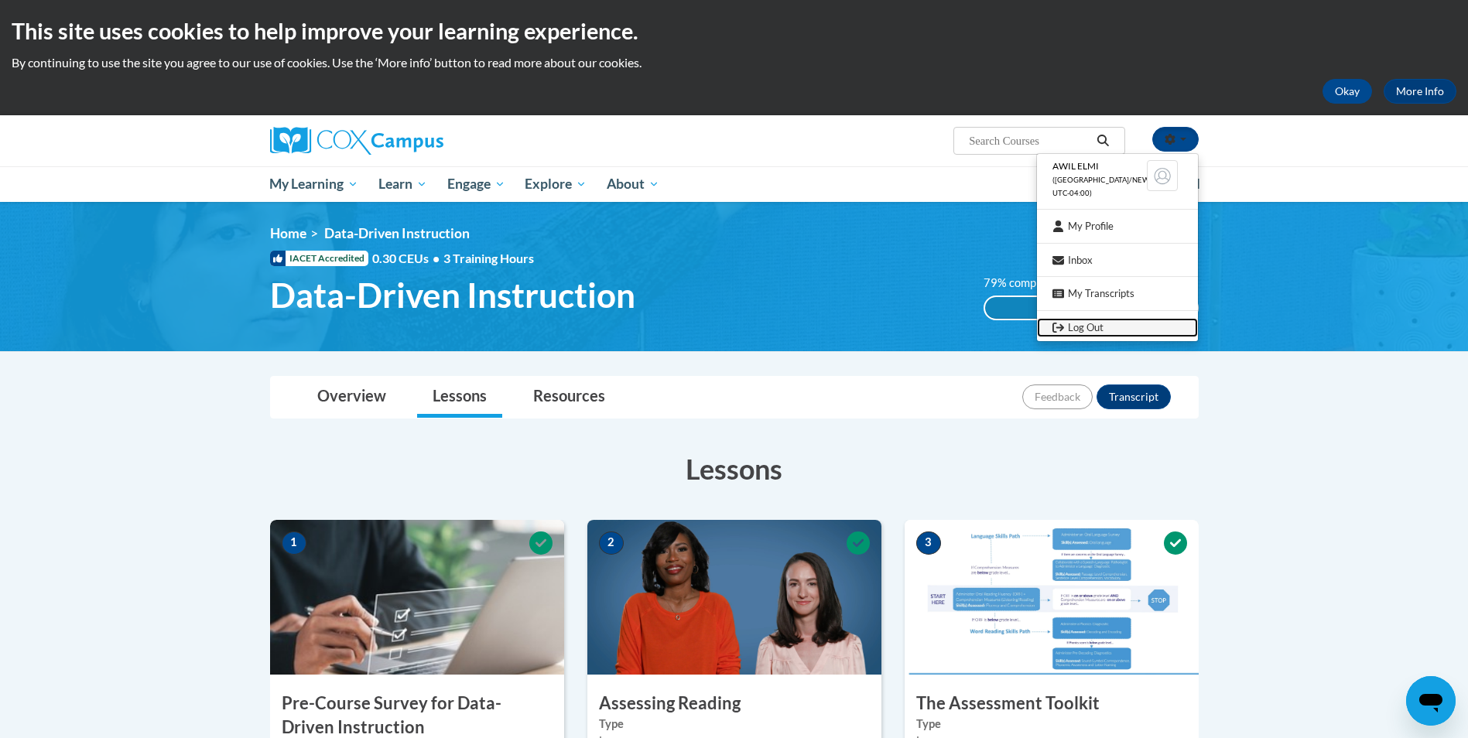
click at [1082, 328] on link "Log Out" at bounding box center [1117, 327] width 161 height 19
